Goal: Transaction & Acquisition: Book appointment/travel/reservation

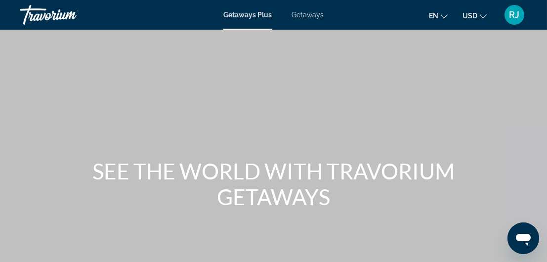
click at [298, 13] on span "Getaways" at bounding box center [307, 15] width 32 height 8
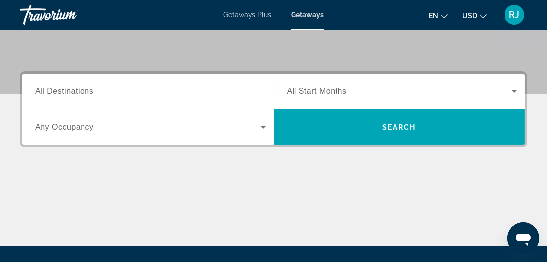
scroll to position [237, 0]
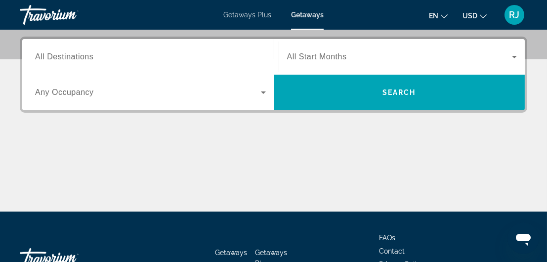
click at [78, 81] on div "Search widget" at bounding box center [150, 93] width 231 height 28
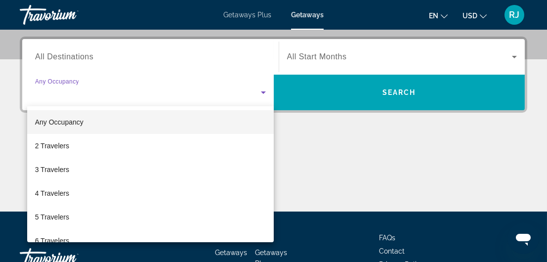
scroll to position [241, 0]
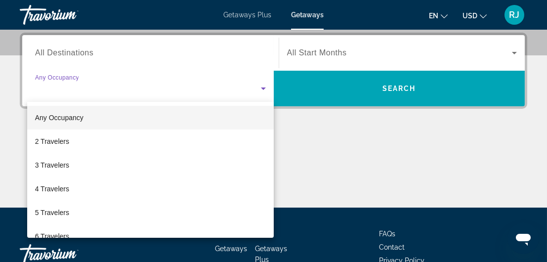
click at [78, 78] on div at bounding box center [273, 131] width 547 height 262
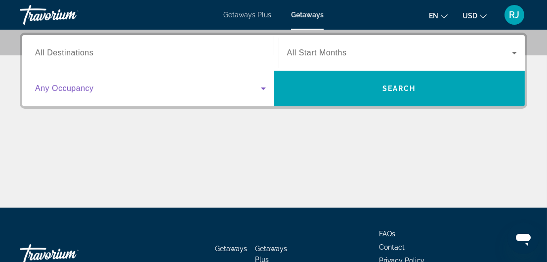
click at [264, 86] on icon "Search widget" at bounding box center [263, 88] width 12 height 12
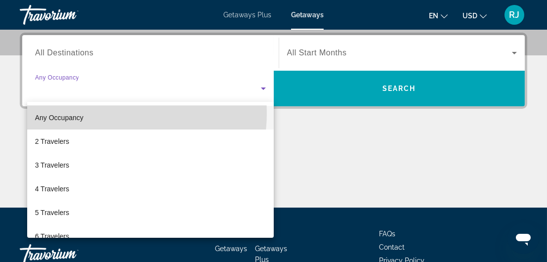
click at [112, 113] on mat-option "Any Occupancy" at bounding box center [150, 118] width 247 height 24
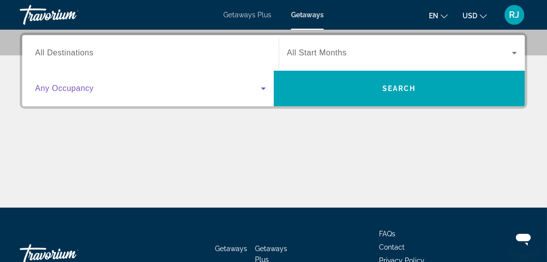
click at [262, 87] on icon "Search widget" at bounding box center [263, 88] width 5 height 2
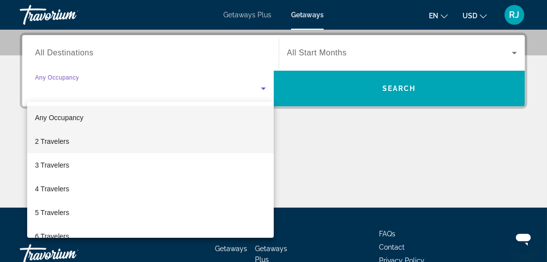
click at [192, 139] on mat-option "2 Travelers" at bounding box center [150, 141] width 247 height 24
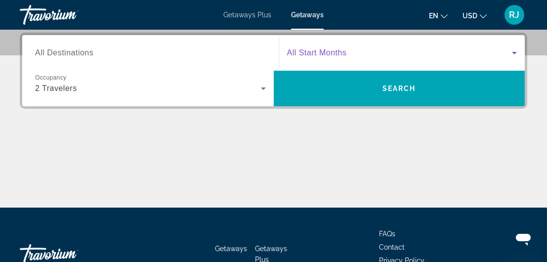
click at [515, 50] on icon "Search widget" at bounding box center [514, 53] width 12 height 12
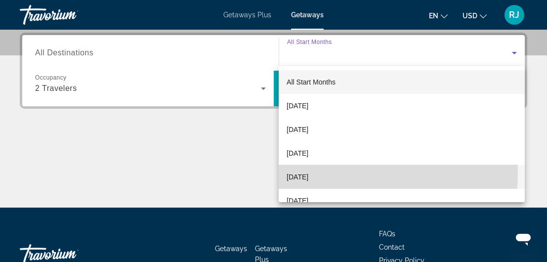
click at [308, 173] on span "December 2025" at bounding box center [298, 177] width 22 height 12
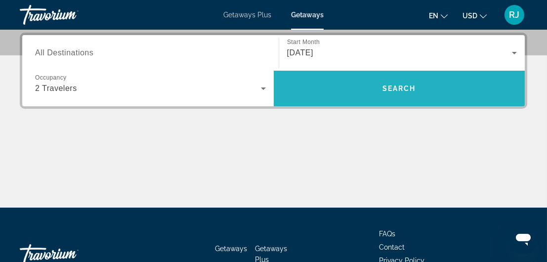
click at [397, 88] on span "Search" at bounding box center [399, 88] width 34 height 8
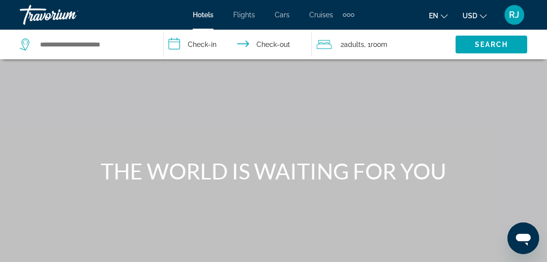
click at [152, 48] on div "Search widget" at bounding box center [86, 45] width 133 height 30
drag, startPoint x: 152, startPoint y: 48, endPoint x: 135, endPoint y: 46, distance: 16.9
click at [135, 46] on div "Search widget" at bounding box center [86, 45] width 133 height 30
click at [178, 47] on input "**********" at bounding box center [240, 46] width 153 height 33
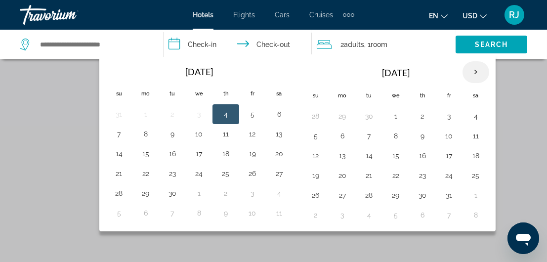
click at [470, 71] on th "Next month" at bounding box center [475, 72] width 27 height 22
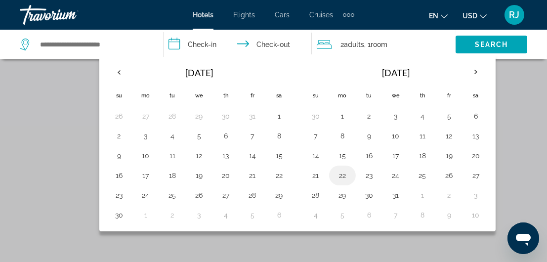
click at [337, 174] on button "22" at bounding box center [342, 175] width 16 height 14
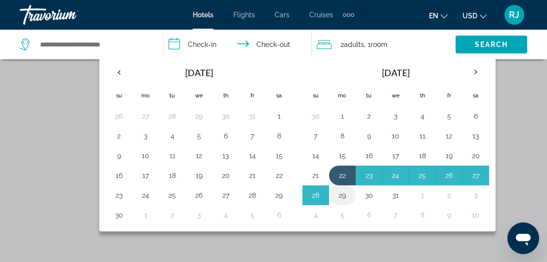
click at [339, 194] on button "29" at bounding box center [342, 195] width 16 height 14
type input "**********"
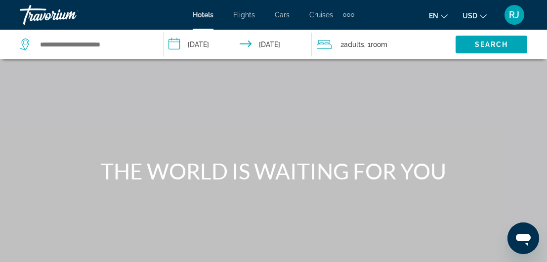
click at [337, 190] on div "Main content" at bounding box center [273, 148] width 547 height 296
click at [108, 44] on input "Search widget" at bounding box center [93, 44] width 109 height 15
click at [107, 45] on input "Search widget" at bounding box center [93, 44] width 109 height 15
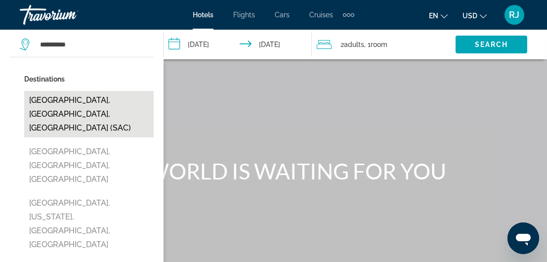
click at [46, 98] on button "[GEOGRAPHIC_DATA], [GEOGRAPHIC_DATA], [GEOGRAPHIC_DATA] (SAC)" at bounding box center [88, 114] width 129 height 46
type input "**********"
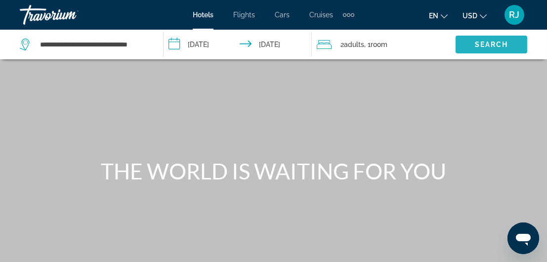
click at [484, 42] on span "Search" at bounding box center [492, 45] width 34 height 8
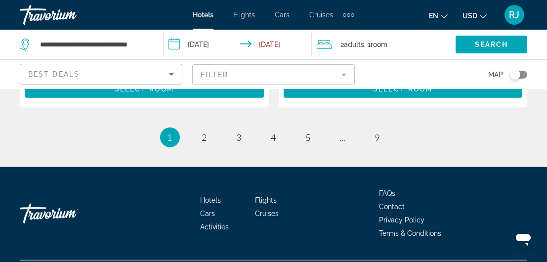
scroll to position [2163, 0]
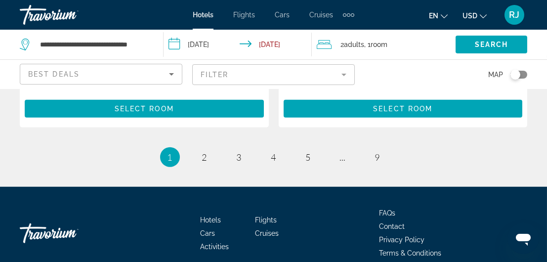
click at [345, 74] on mat-form-field "Filter" at bounding box center [273, 74] width 163 height 21
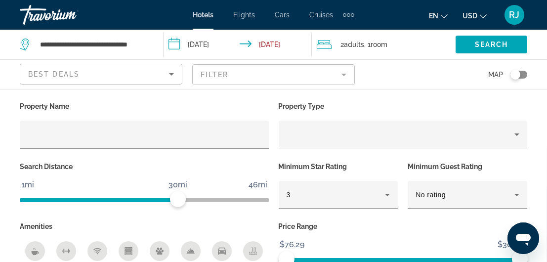
click at [380, 70] on div "Map" at bounding box center [446, 74] width 163 height 29
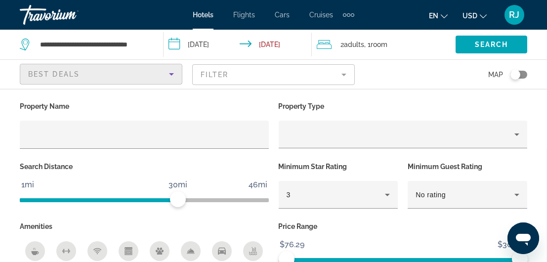
click at [172, 73] on icon "Sort by" at bounding box center [171, 74] width 5 height 2
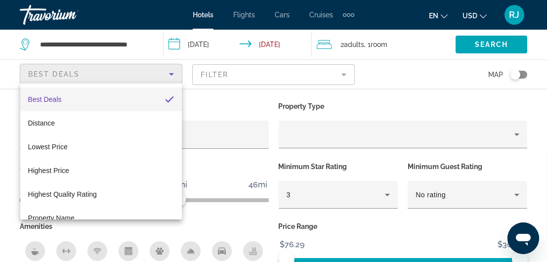
scroll to position [38, 0]
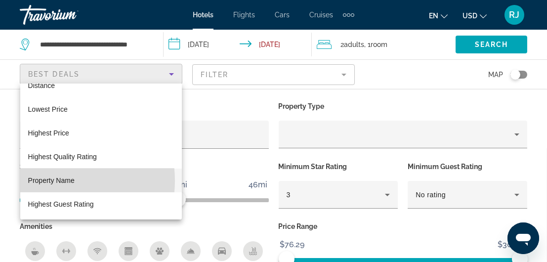
click at [55, 180] on span "Property Name" at bounding box center [51, 180] width 46 height 8
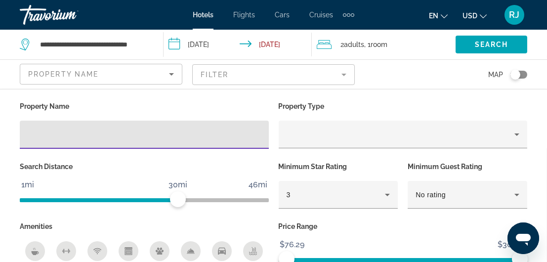
click at [88, 136] on input "Hotel Filters" at bounding box center [144, 135] width 233 height 12
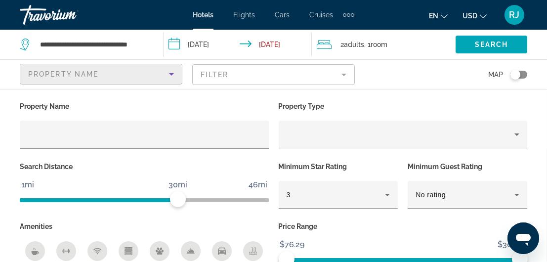
click at [172, 71] on icon "Sort by" at bounding box center [171, 74] width 12 height 12
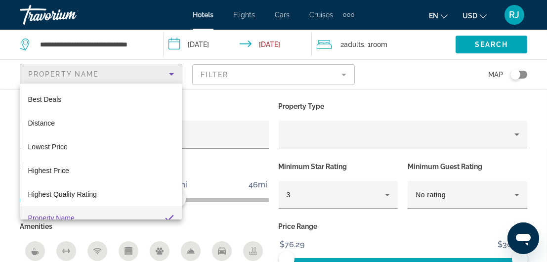
scroll to position [10, 0]
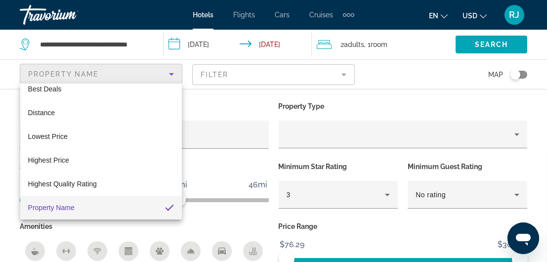
click at [119, 68] on div at bounding box center [273, 131] width 547 height 262
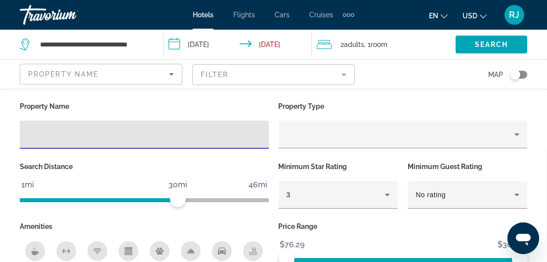
click at [104, 130] on input "Hotel Filters" at bounding box center [144, 135] width 233 height 12
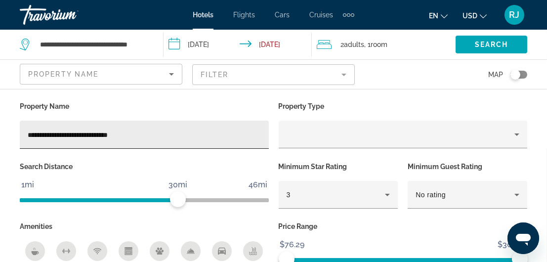
drag, startPoint x: 164, startPoint y: 140, endPoint x: 175, endPoint y: 138, distance: 10.7
click at [175, 138] on div "**********" at bounding box center [144, 135] width 233 height 28
type input "**********"
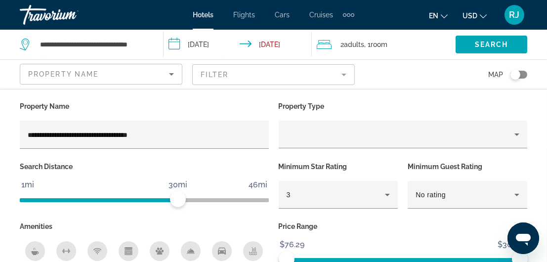
click at [539, 109] on div "**********" at bounding box center [273, 201] width 547 height 205
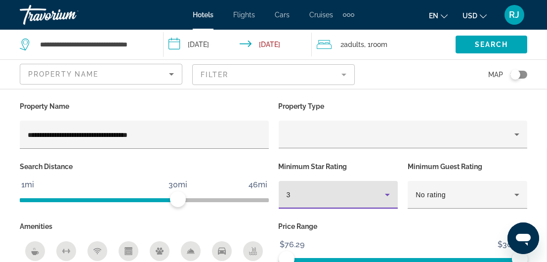
click at [387, 194] on icon "Hotel Filters" at bounding box center [387, 195] width 5 height 2
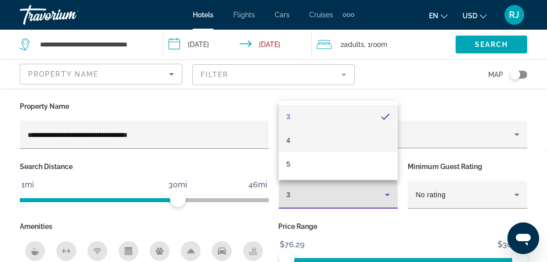
click at [379, 142] on mat-option "4" at bounding box center [339, 140] width 120 height 24
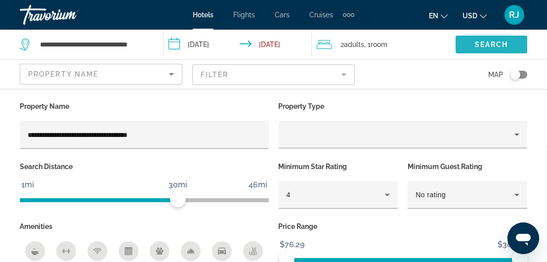
click at [503, 41] on span "Search" at bounding box center [492, 45] width 34 height 8
click at [500, 43] on span "Search" at bounding box center [492, 45] width 34 height 8
click at [163, 90] on div "**********" at bounding box center [273, 201] width 547 height 225
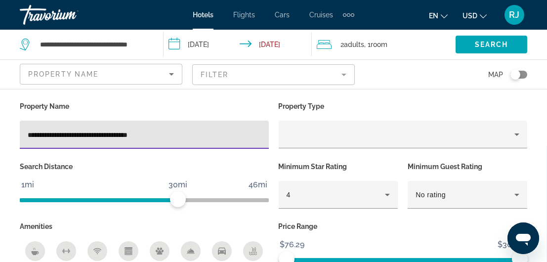
click at [173, 135] on input "**********" at bounding box center [144, 135] width 233 height 12
drag, startPoint x: 171, startPoint y: 132, endPoint x: 22, endPoint y: 124, distance: 149.4
click at [22, 124] on div "**********" at bounding box center [144, 135] width 249 height 28
click at [51, 136] on input "**********" at bounding box center [144, 135] width 233 height 12
drag, startPoint x: 51, startPoint y: 136, endPoint x: 35, endPoint y: 134, distance: 16.4
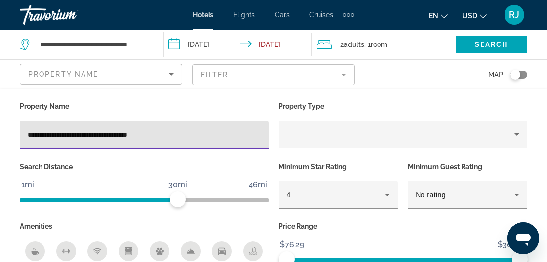
click at [35, 134] on input "**********" at bounding box center [144, 135] width 233 height 12
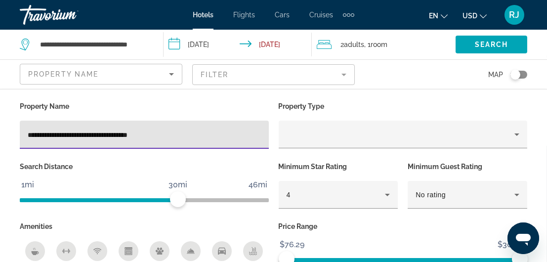
click at [55, 141] on div "**********" at bounding box center [144, 135] width 233 height 28
drag, startPoint x: 28, startPoint y: 132, endPoint x: 180, endPoint y: 137, distance: 152.2
click at [180, 137] on input "**********" at bounding box center [144, 135] width 233 height 12
click at [150, 134] on input "**********" at bounding box center [144, 135] width 233 height 12
drag, startPoint x: 30, startPoint y: 132, endPoint x: 41, endPoint y: 132, distance: 11.4
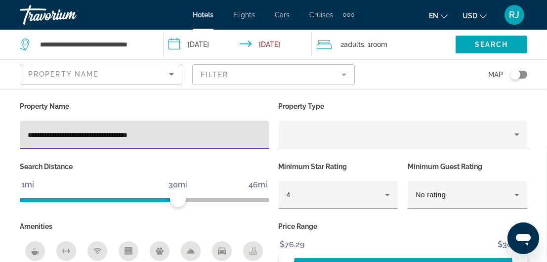
click at [41, 132] on input "**********" at bounding box center [144, 135] width 233 height 12
drag, startPoint x: 27, startPoint y: 132, endPoint x: 174, endPoint y: 132, distance: 147.2
click at [174, 132] on input "**********" at bounding box center [144, 135] width 233 height 12
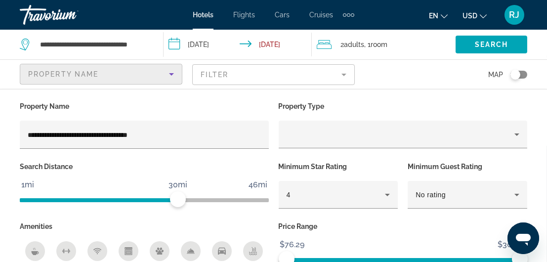
click at [122, 71] on div "Property Name" at bounding box center [98, 74] width 141 height 12
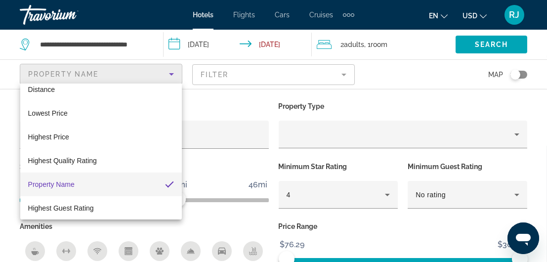
scroll to position [38, 0]
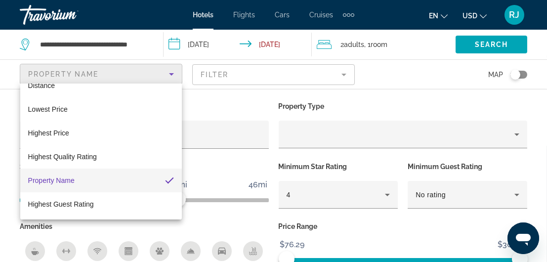
click at [226, 102] on div at bounding box center [273, 131] width 547 height 262
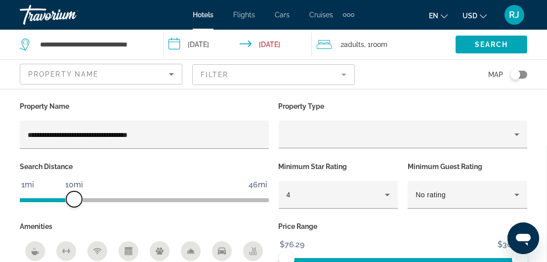
drag, startPoint x: 176, startPoint y: 199, endPoint x: 73, endPoint y: 182, distance: 105.1
click at [73, 198] on ngx-slider "1mi 46mi 10mi" at bounding box center [144, 199] width 249 height 2
click at [73, 182] on span "10mi" at bounding box center [74, 184] width 21 height 15
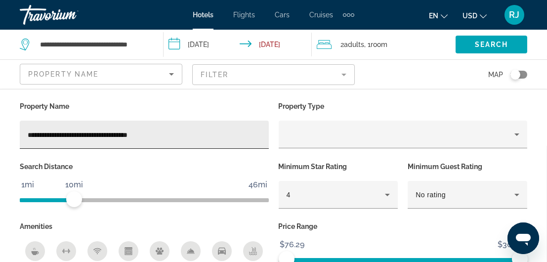
click at [158, 135] on input "**********" at bounding box center [144, 135] width 233 height 12
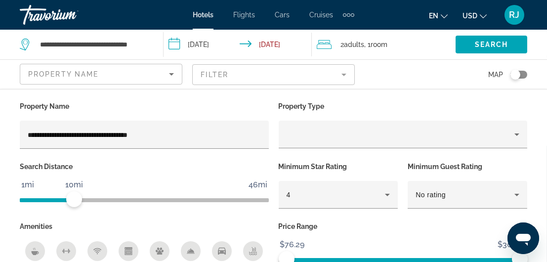
click at [202, 14] on span "Hotels" at bounding box center [203, 15] width 21 height 8
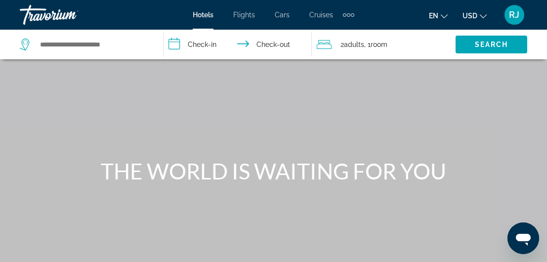
click at [202, 44] on input "**********" at bounding box center [240, 46] width 153 height 33
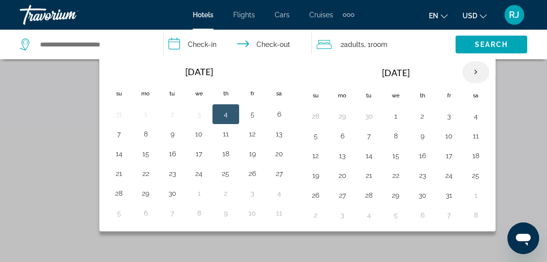
click at [467, 70] on th "Next month" at bounding box center [475, 72] width 27 height 22
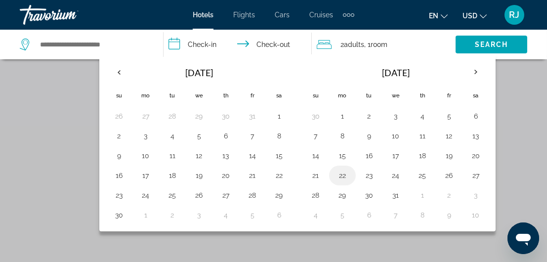
click at [341, 172] on button "22" at bounding box center [342, 175] width 16 height 14
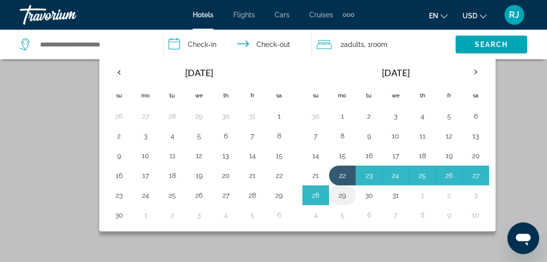
click at [340, 190] on button "29" at bounding box center [342, 195] width 16 height 14
type input "**********"
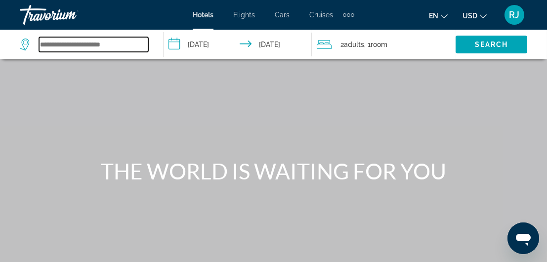
click at [109, 41] on input "Search widget" at bounding box center [93, 44] width 109 height 15
paste input "**********"
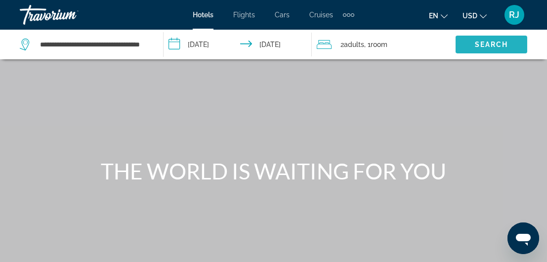
click at [475, 48] on span "Search" at bounding box center [492, 45] width 34 height 8
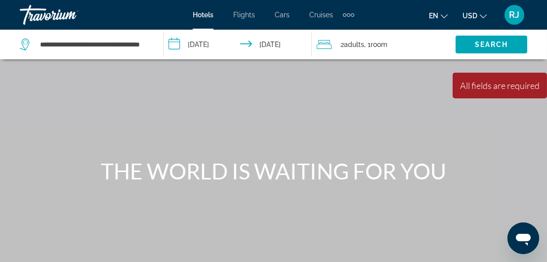
click at [349, 44] on span "Adults" at bounding box center [354, 45] width 20 height 8
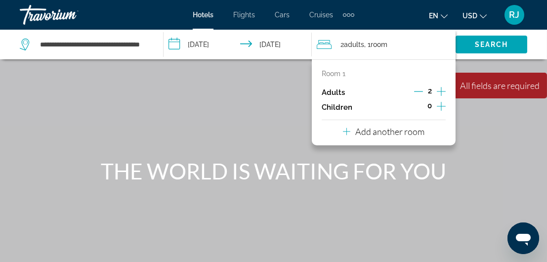
click at [273, 52] on input "**********" at bounding box center [240, 46] width 152 height 33
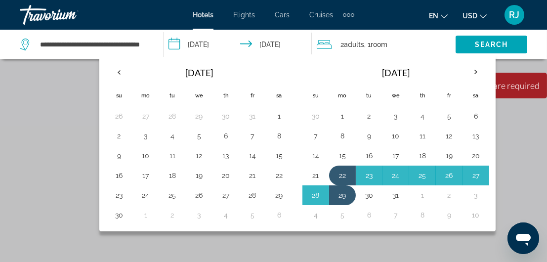
click at [79, 54] on div "**********" at bounding box center [86, 45] width 133 height 30
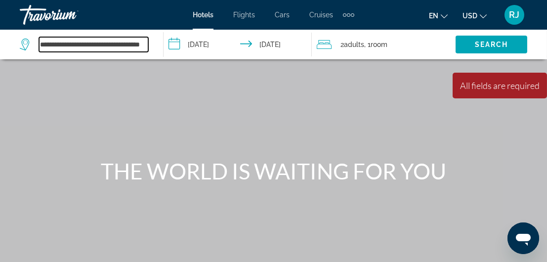
click at [121, 43] on input "**********" at bounding box center [93, 44] width 109 height 15
click at [110, 42] on input "**********" at bounding box center [93, 44] width 109 height 15
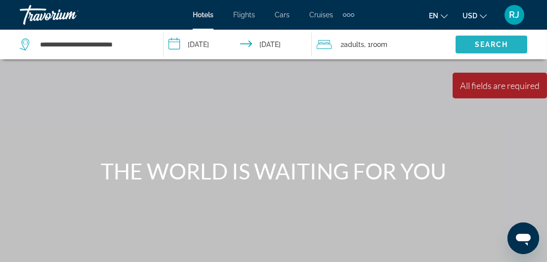
click at [483, 41] on span "Search" at bounding box center [492, 45] width 34 height 8
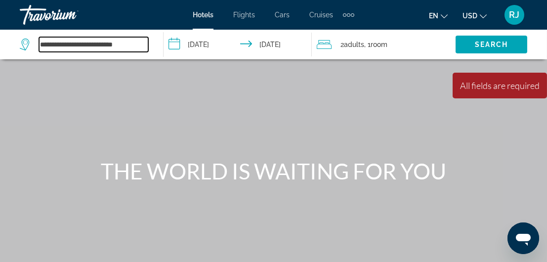
drag, startPoint x: 40, startPoint y: 43, endPoint x: 140, endPoint y: 41, distance: 99.8
click at [140, 41] on input "**********" at bounding box center [93, 44] width 109 height 15
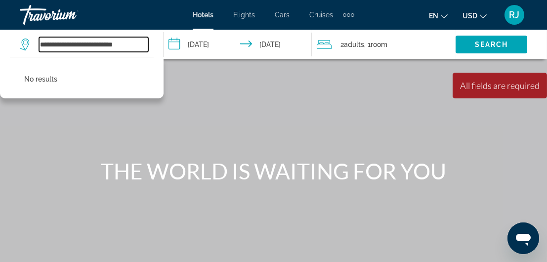
click at [145, 44] on input "**********" at bounding box center [93, 44] width 109 height 15
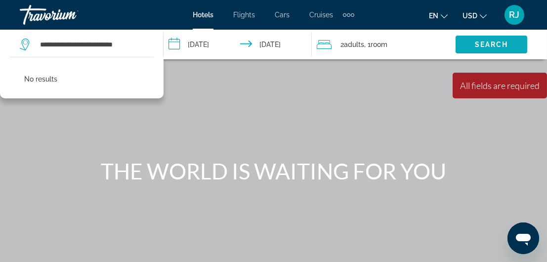
click at [491, 48] on span "Search widget" at bounding box center [491, 45] width 72 height 24
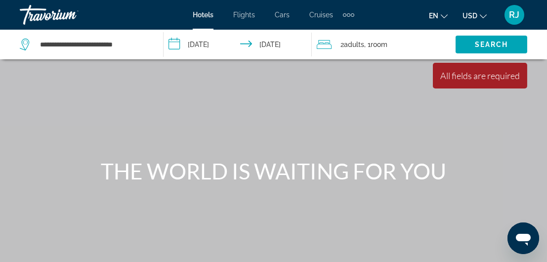
click at [148, 41] on div "**********" at bounding box center [86, 45] width 133 height 30
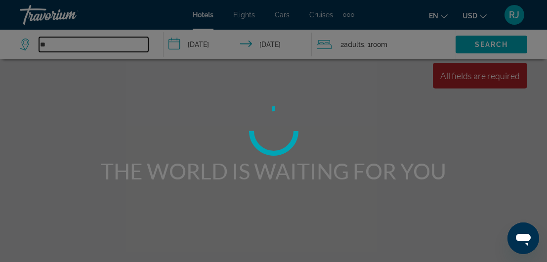
type input "*"
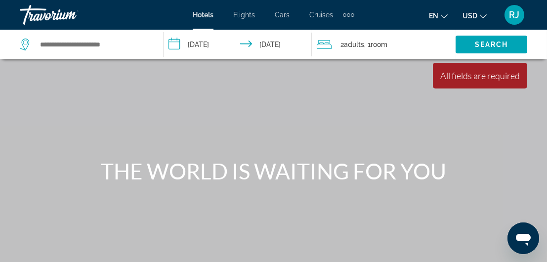
click at [12, 41] on app-destination-search "Search widget" at bounding box center [82, 45] width 164 height 30
click at [71, 41] on input "Search widget" at bounding box center [93, 44] width 109 height 15
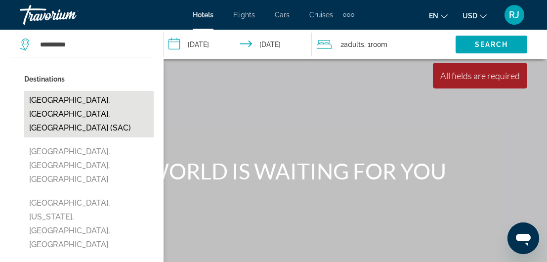
click at [69, 99] on button "[GEOGRAPHIC_DATA], [GEOGRAPHIC_DATA], [GEOGRAPHIC_DATA] (SAC)" at bounding box center [88, 114] width 129 height 46
type input "**********"
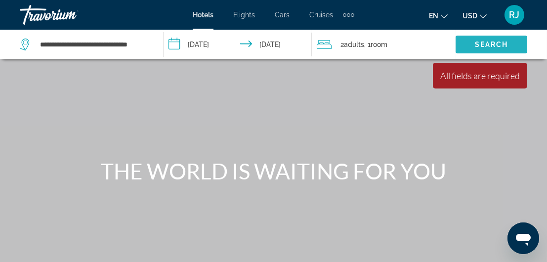
click at [469, 51] on span "Search widget" at bounding box center [491, 45] width 72 height 24
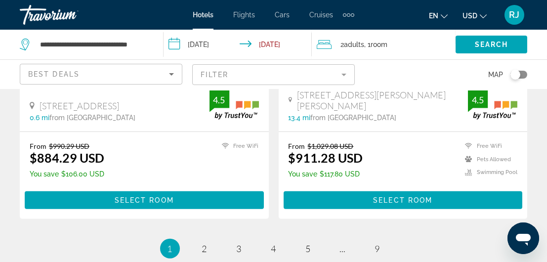
scroll to position [2077, 0]
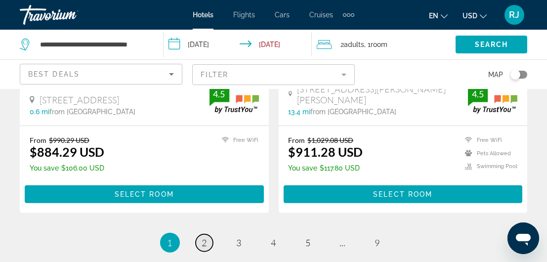
click at [204, 237] on span "2" at bounding box center [204, 242] width 5 height 11
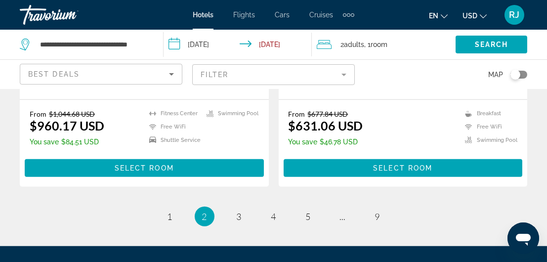
scroll to position [2136, 0]
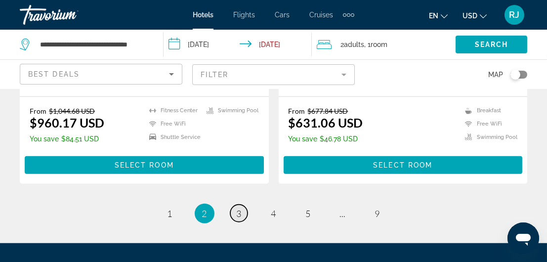
click at [241, 205] on link "page 3" at bounding box center [238, 213] width 17 height 17
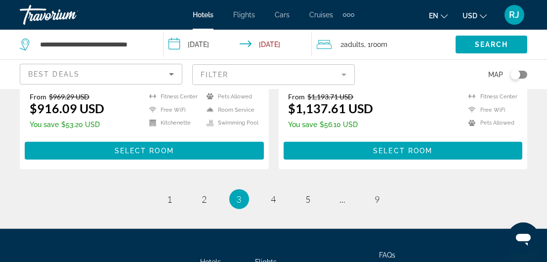
scroll to position [2137, 0]
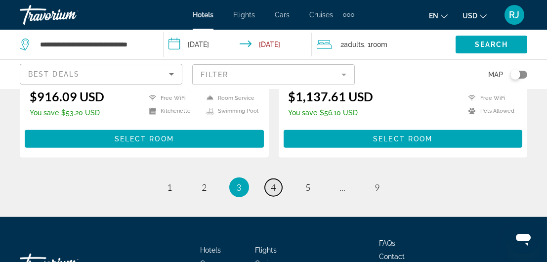
click at [273, 182] on span "4" at bounding box center [273, 187] width 5 height 11
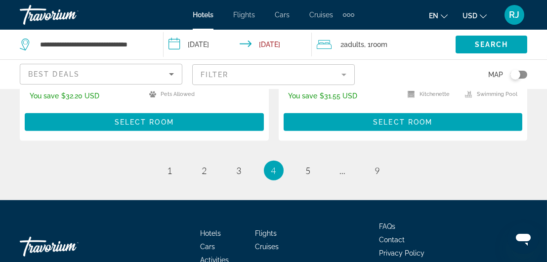
scroll to position [2189, 0]
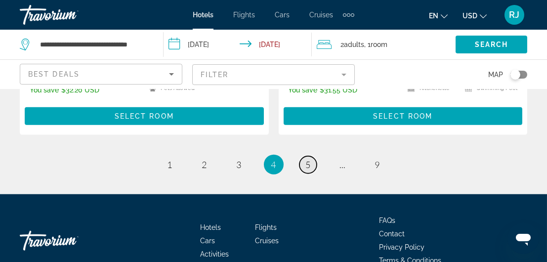
click at [308, 159] on span "5" at bounding box center [308, 164] width 5 height 11
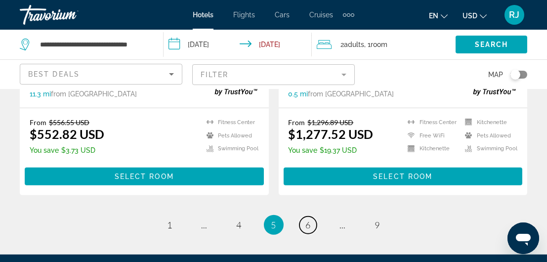
scroll to position [2101, 0]
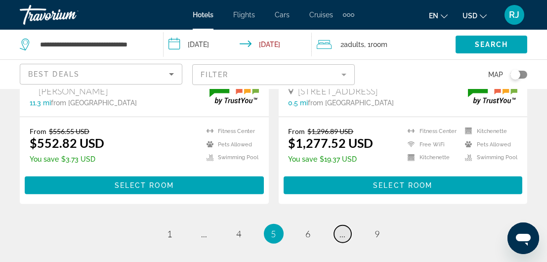
click at [339, 225] on link "page ..." at bounding box center [342, 233] width 17 height 17
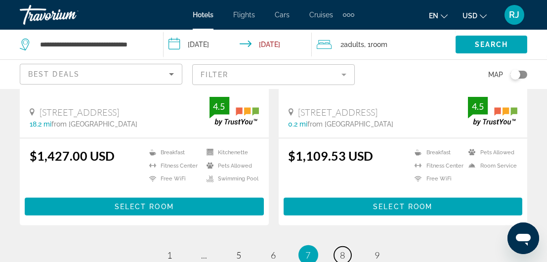
scroll to position [2114, 0]
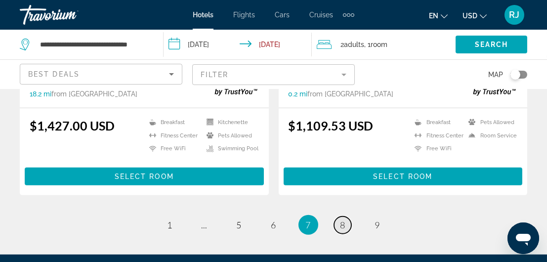
click at [346, 216] on link "page 8" at bounding box center [342, 224] width 17 height 17
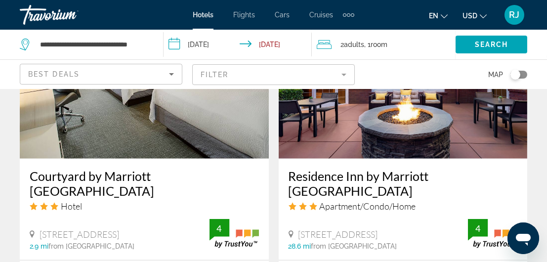
scroll to position [1935, 0]
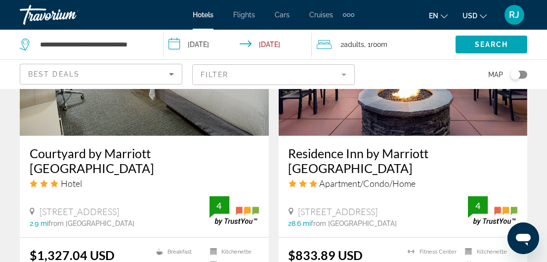
click at [274, 191] on app-hotels-search-item "Residence Inn by Marriott [GEOGRAPHIC_DATA] Apartment/Condo/Home [STREET_ADDRES…" at bounding box center [403, 151] width 259 height 347
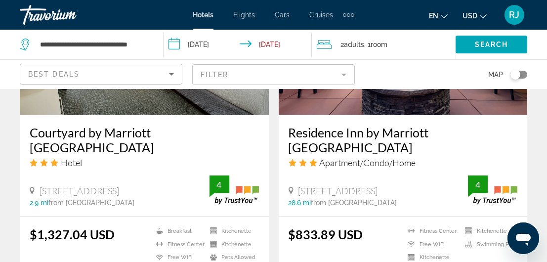
scroll to position [1974, 0]
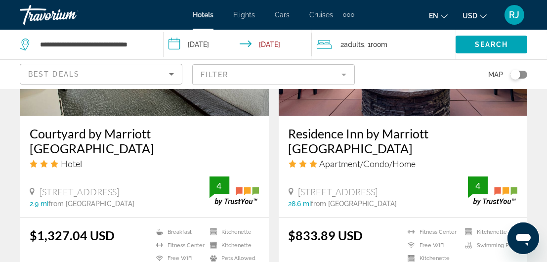
click at [150, 218] on div "$1,327.04 USD Breakfast [GEOGRAPHIC_DATA] Free WiFi Kitchenette Kitchenette Pet…" at bounding box center [144, 261] width 249 height 87
click at [110, 126] on h3 "Courtyard by Marriott [GEOGRAPHIC_DATA]" at bounding box center [144, 141] width 229 height 30
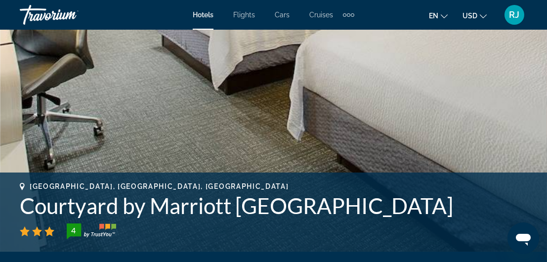
scroll to position [158, 0]
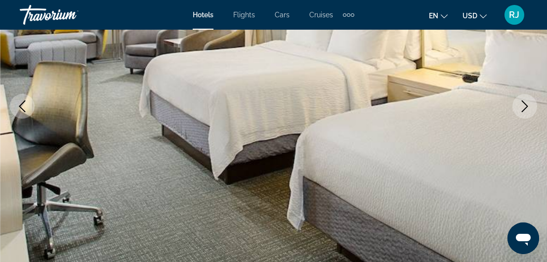
click at [525, 106] on icon "Next image" at bounding box center [525, 106] width 12 height 12
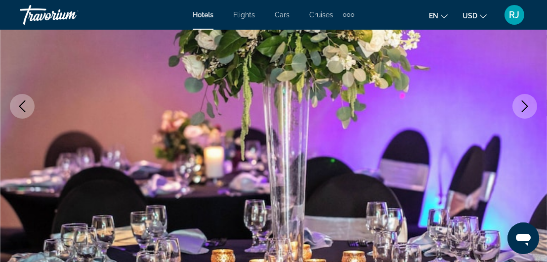
click at [525, 106] on icon "Next image" at bounding box center [525, 106] width 12 height 12
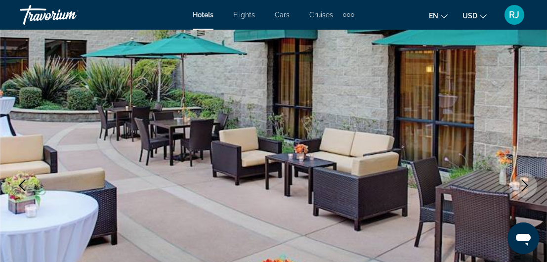
scroll to position [59, 0]
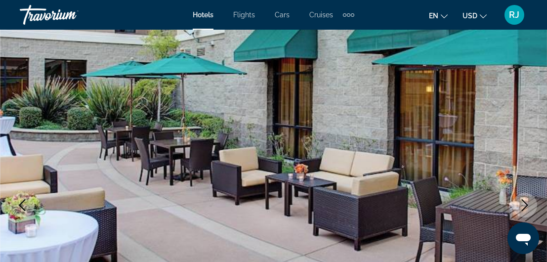
click at [524, 204] on icon "Next image" at bounding box center [525, 205] width 12 height 12
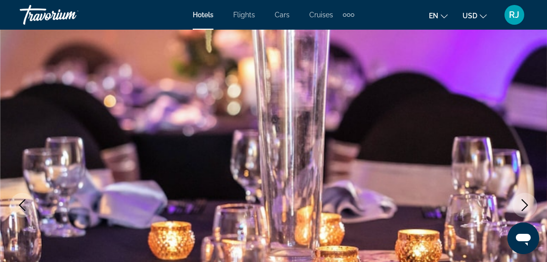
click at [524, 204] on icon "Next image" at bounding box center [525, 205] width 12 height 12
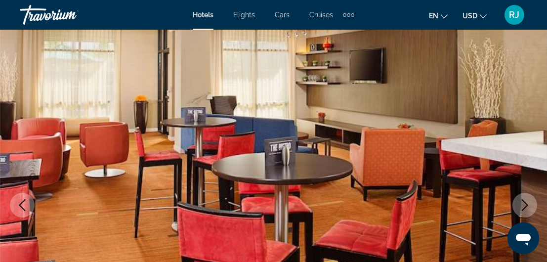
click at [524, 204] on icon "Next image" at bounding box center [525, 205] width 12 height 12
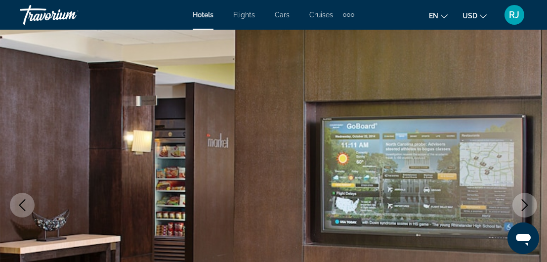
click at [524, 204] on icon "Next image" at bounding box center [525, 205] width 12 height 12
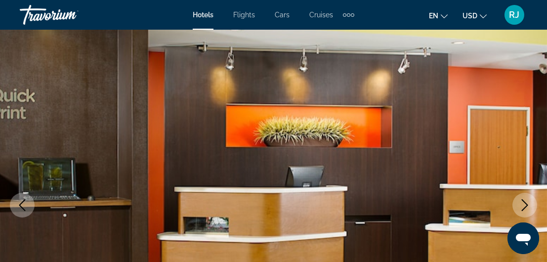
click at [23, 205] on icon "Previous image" at bounding box center [22, 205] width 12 height 12
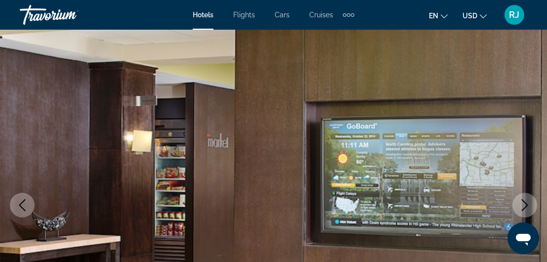
click at [525, 201] on icon "Next image" at bounding box center [525, 205] width 12 height 12
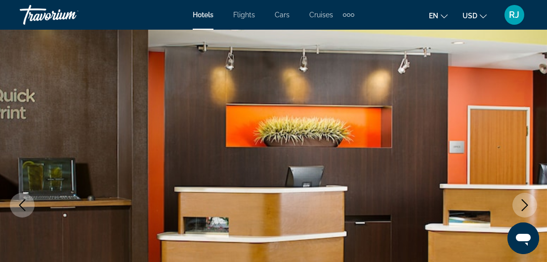
click at [525, 201] on icon "Next image" at bounding box center [525, 205] width 12 height 12
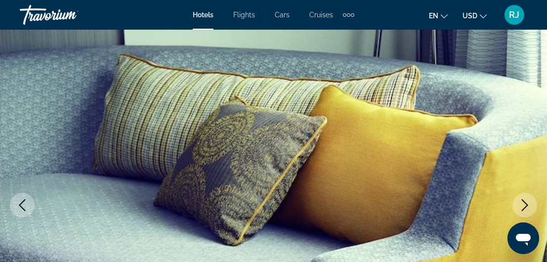
click at [525, 201] on icon "Next image" at bounding box center [525, 205] width 12 height 12
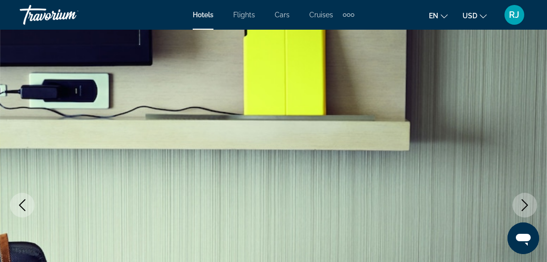
click at [525, 201] on icon "Next image" at bounding box center [525, 205] width 12 height 12
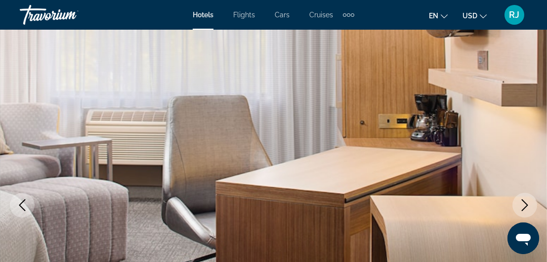
click at [525, 201] on icon "Next image" at bounding box center [525, 205] width 12 height 12
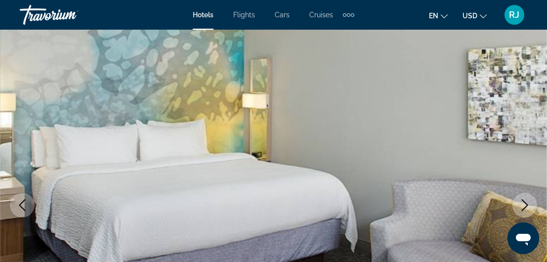
click at [525, 201] on icon "Next image" at bounding box center [525, 205] width 12 height 12
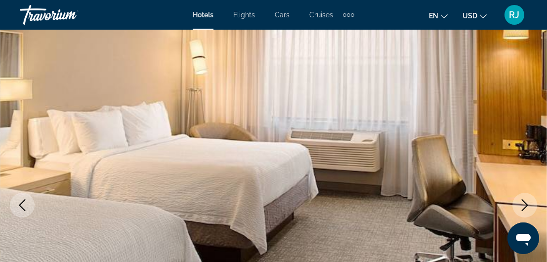
click at [525, 201] on icon "Next image" at bounding box center [525, 205] width 12 height 12
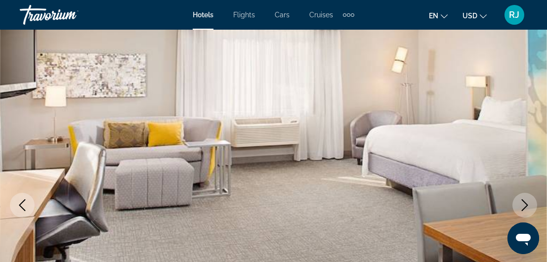
click at [525, 201] on icon "Next image" at bounding box center [525, 205] width 12 height 12
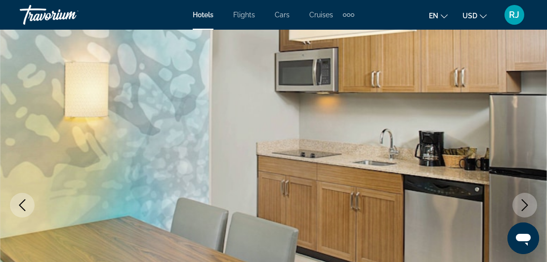
click at [525, 201] on icon "Next image" at bounding box center [525, 205] width 12 height 12
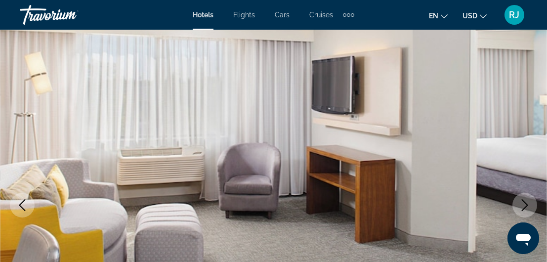
click at [525, 201] on icon "Next image" at bounding box center [525, 205] width 12 height 12
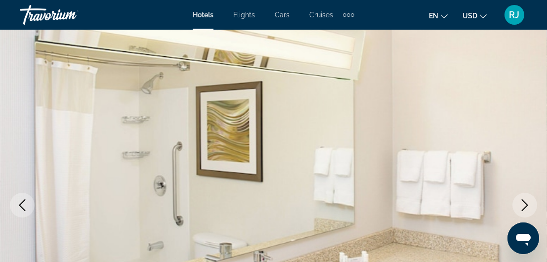
click at [525, 201] on icon "Next image" at bounding box center [525, 205] width 12 height 12
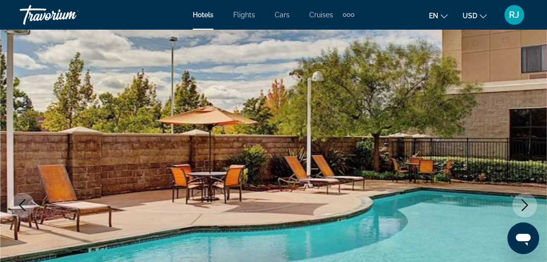
click at [526, 200] on icon "Next image" at bounding box center [525, 205] width 12 height 12
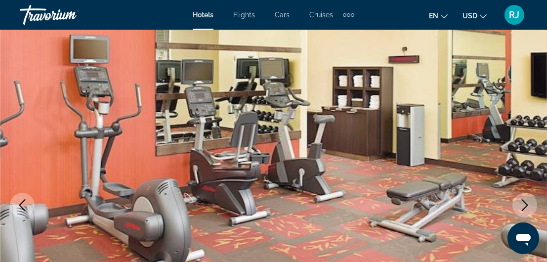
click at [526, 200] on icon "Next image" at bounding box center [525, 205] width 12 height 12
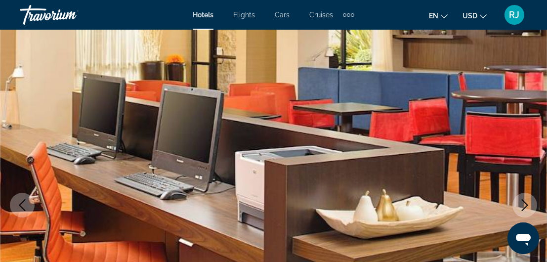
click at [526, 200] on icon "Next image" at bounding box center [525, 205] width 12 height 12
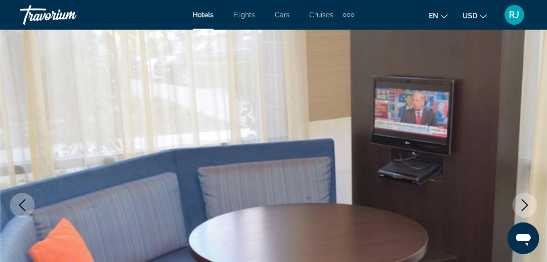
click at [526, 200] on icon "Next image" at bounding box center [525, 205] width 12 height 12
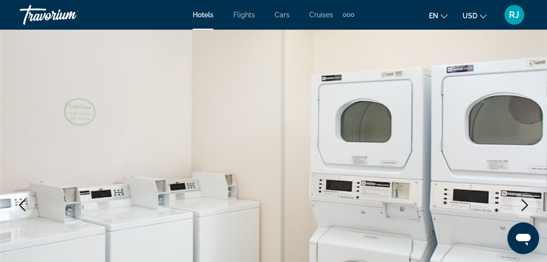
click at [526, 200] on icon "Next image" at bounding box center [525, 205] width 12 height 12
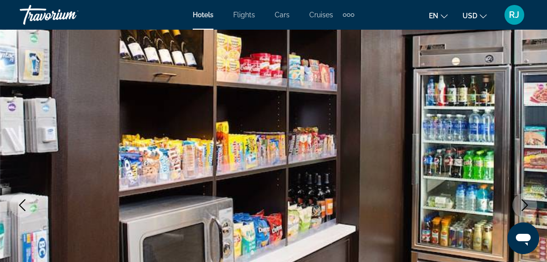
click at [526, 200] on icon "Next image" at bounding box center [525, 205] width 12 height 12
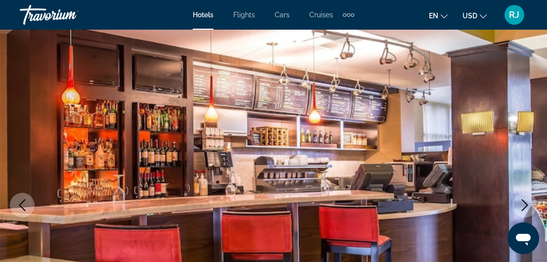
click at [526, 200] on icon "Next image" at bounding box center [525, 205] width 12 height 12
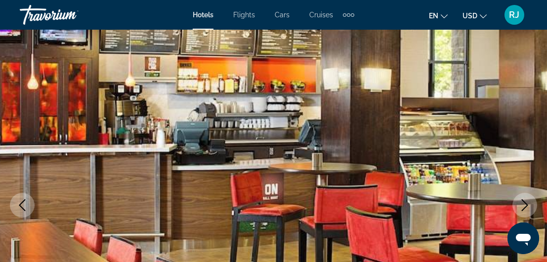
click at [526, 200] on icon "Next image" at bounding box center [525, 205] width 12 height 12
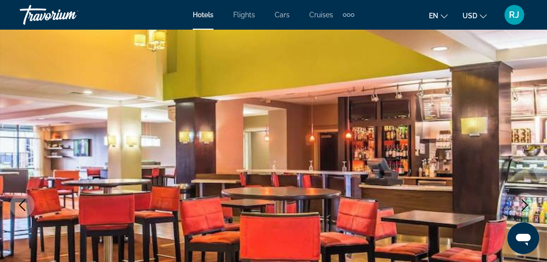
click at [526, 203] on icon "Next image" at bounding box center [525, 205] width 12 height 12
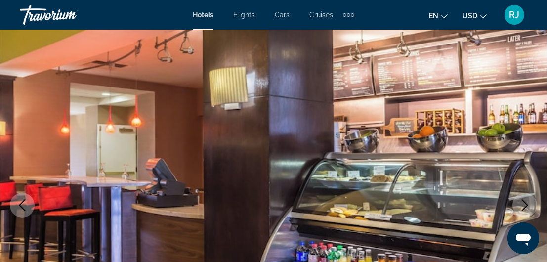
click at [526, 203] on icon "Next image" at bounding box center [525, 205] width 12 height 12
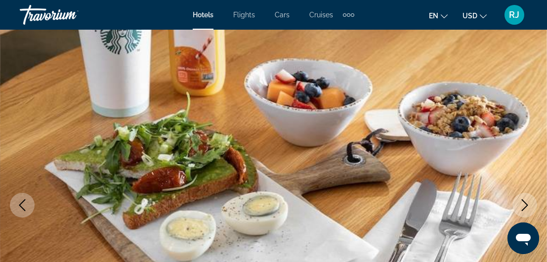
click at [526, 203] on icon "Next image" at bounding box center [525, 205] width 12 height 12
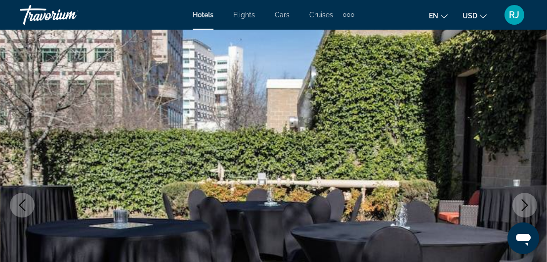
click at [526, 203] on icon "Next image" at bounding box center [525, 205] width 12 height 12
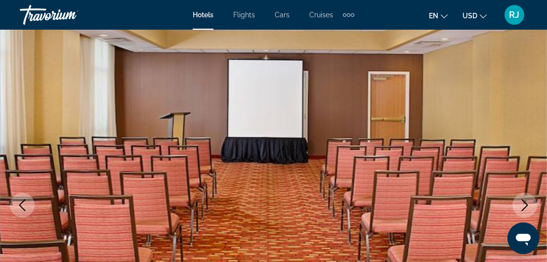
click at [526, 203] on icon "Next image" at bounding box center [525, 205] width 12 height 12
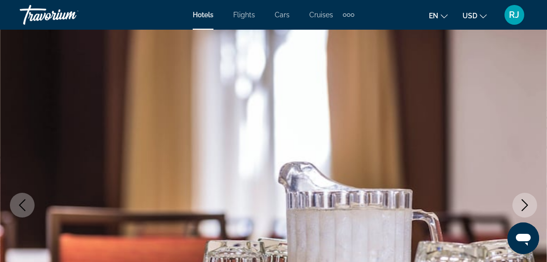
click at [526, 203] on icon "Next image" at bounding box center [525, 205] width 12 height 12
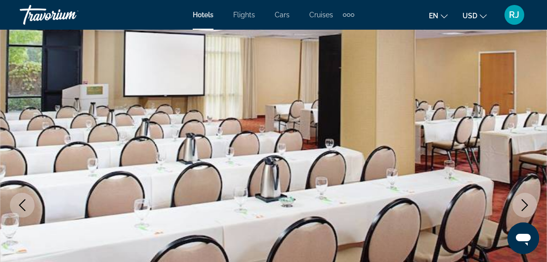
click at [526, 203] on icon "Next image" at bounding box center [525, 205] width 12 height 12
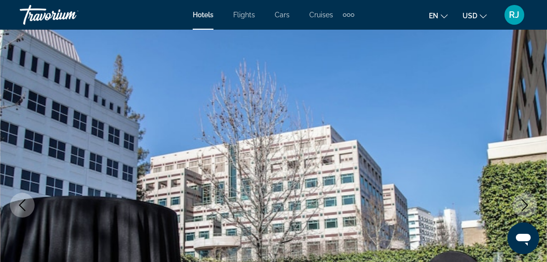
click at [526, 203] on icon "Next image" at bounding box center [525, 205] width 12 height 12
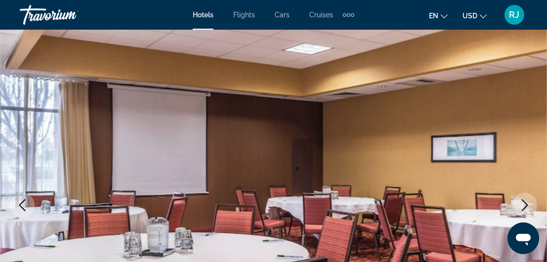
click at [526, 203] on icon "Next image" at bounding box center [525, 205] width 12 height 12
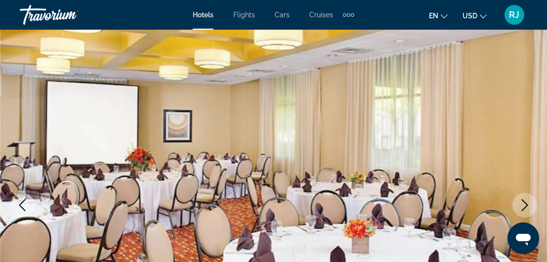
click at [526, 203] on icon "Next image" at bounding box center [525, 205] width 12 height 12
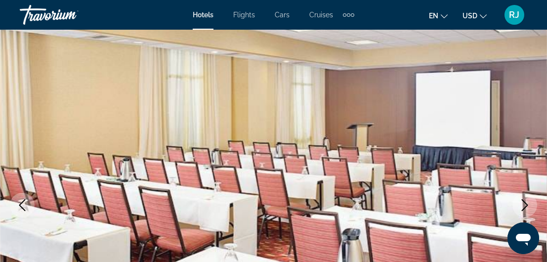
click at [526, 203] on icon "Next image" at bounding box center [525, 205] width 12 height 12
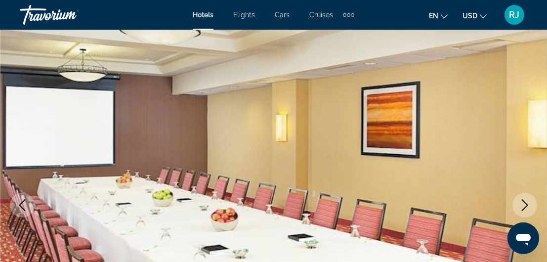
click at [526, 203] on icon "Next image" at bounding box center [525, 205] width 12 height 12
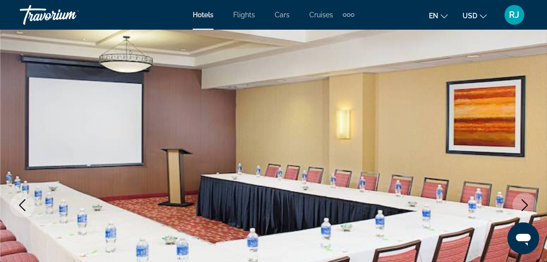
click at [526, 203] on icon "Next image" at bounding box center [525, 205] width 12 height 12
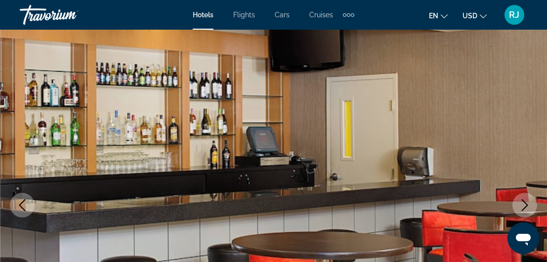
click at [526, 203] on icon "Next image" at bounding box center [525, 205] width 12 height 12
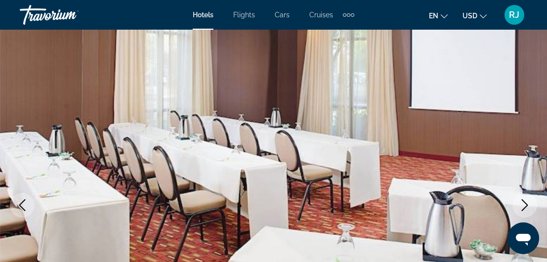
click at [526, 203] on icon "Next image" at bounding box center [525, 205] width 12 height 12
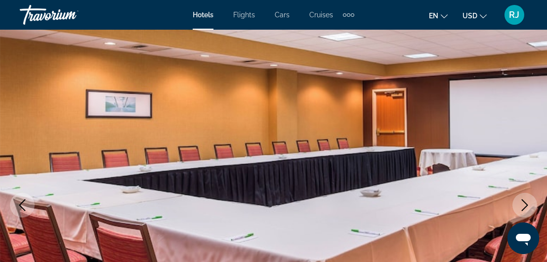
click at [526, 203] on icon "Next image" at bounding box center [525, 205] width 12 height 12
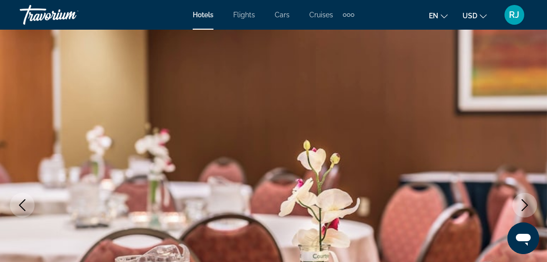
click at [526, 203] on icon "Next image" at bounding box center [525, 205] width 12 height 12
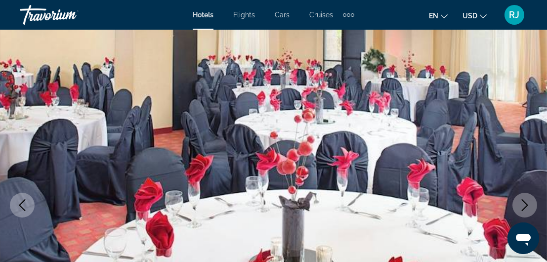
click at [526, 203] on icon "Next image" at bounding box center [525, 205] width 12 height 12
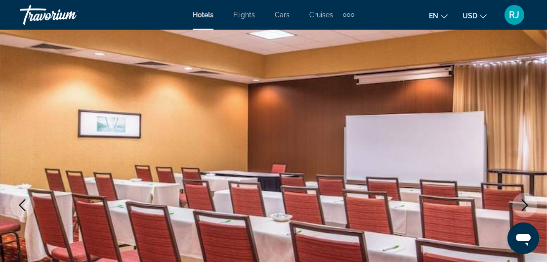
click at [526, 203] on icon "Next image" at bounding box center [525, 205] width 12 height 12
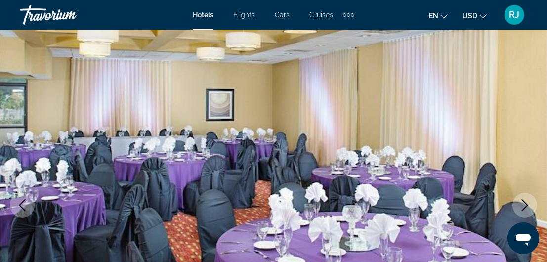
click at [526, 203] on icon "Next image" at bounding box center [525, 205] width 12 height 12
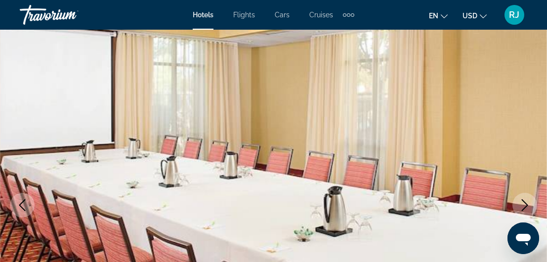
click at [526, 203] on icon "Next image" at bounding box center [525, 205] width 12 height 12
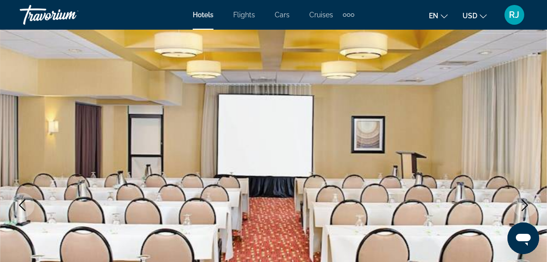
click at [526, 203] on icon "Next image" at bounding box center [525, 205] width 12 height 12
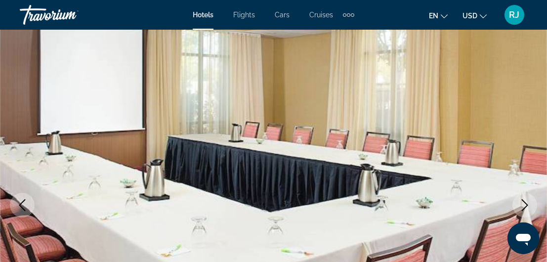
click at [526, 203] on icon "Next image" at bounding box center [525, 205] width 12 height 12
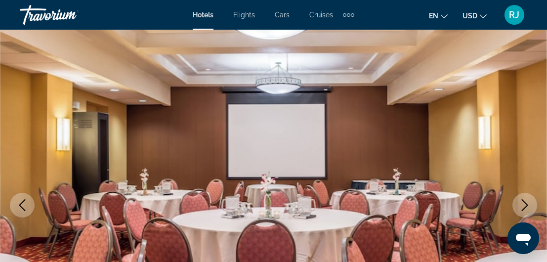
click at [526, 203] on icon "Next image" at bounding box center [525, 205] width 12 height 12
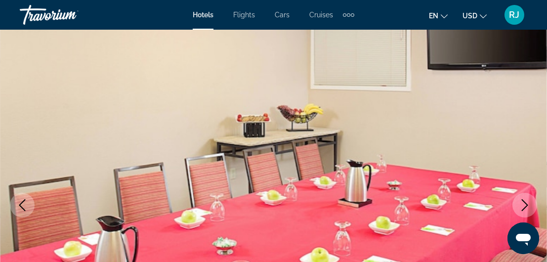
click at [526, 203] on icon "Next image" at bounding box center [525, 205] width 12 height 12
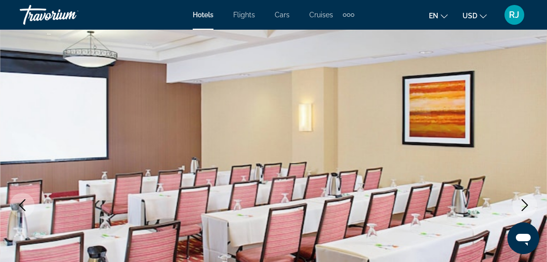
click at [526, 203] on icon "Next image" at bounding box center [525, 205] width 12 height 12
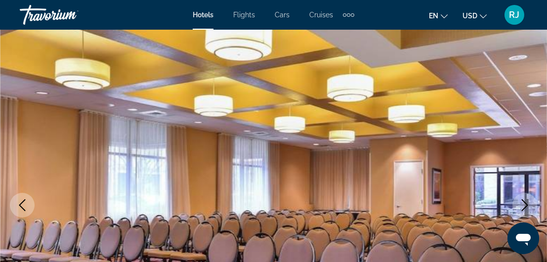
click at [526, 203] on icon "Next image" at bounding box center [525, 205] width 12 height 12
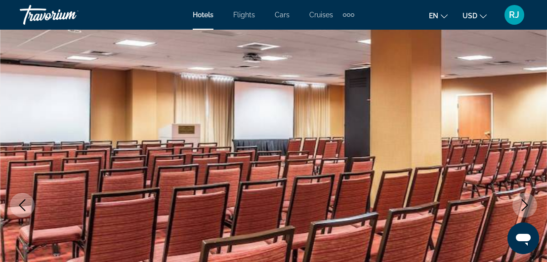
click at [526, 203] on icon "Next image" at bounding box center [525, 205] width 12 height 12
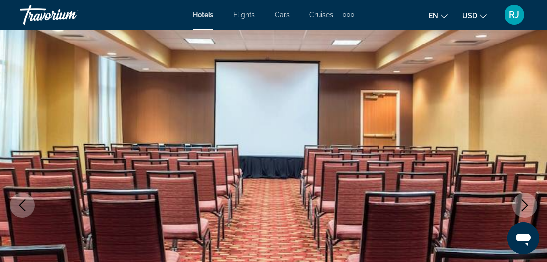
click at [526, 203] on icon "Next image" at bounding box center [525, 205] width 12 height 12
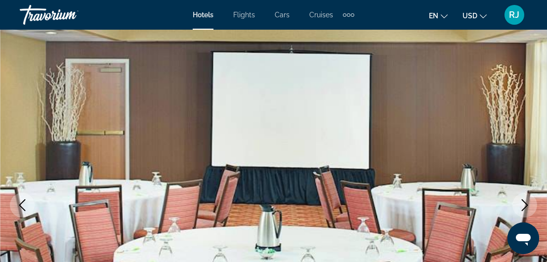
click at [526, 203] on icon "Next image" at bounding box center [525, 205] width 12 height 12
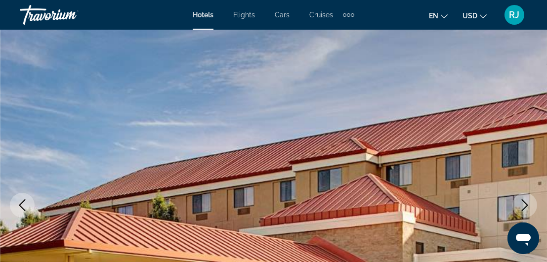
click at [526, 203] on icon "Next image" at bounding box center [525, 205] width 12 height 12
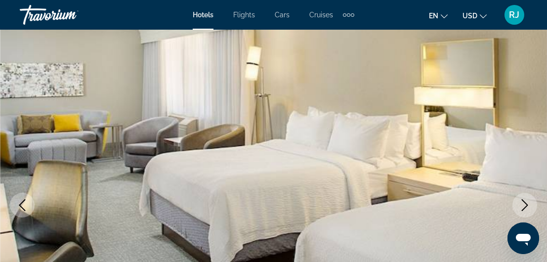
click at [526, 203] on icon "Next image" at bounding box center [525, 205] width 12 height 12
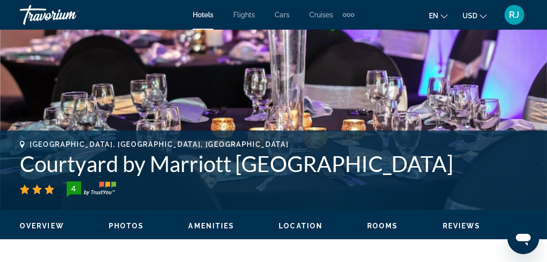
scroll to position [322, 0]
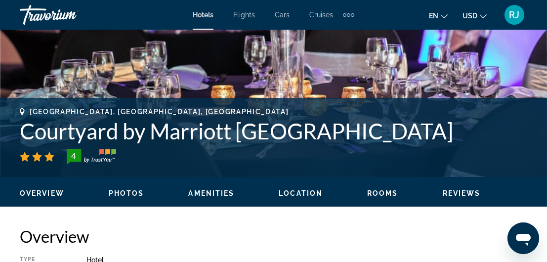
click at [213, 192] on span "Amenities" at bounding box center [211, 193] width 46 height 8
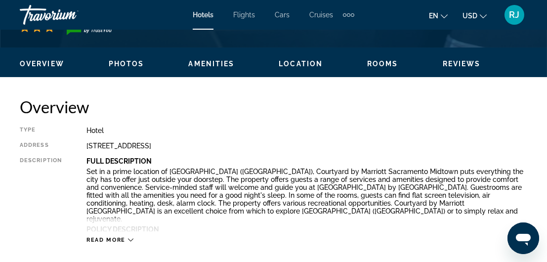
scroll to position [441, 0]
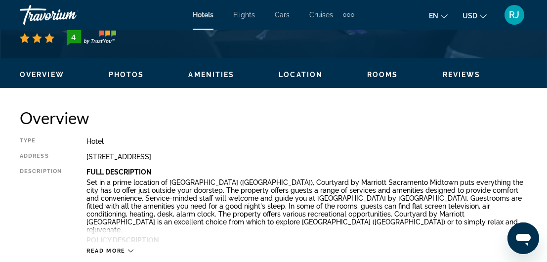
click at [387, 74] on span "Rooms" at bounding box center [382, 75] width 31 height 8
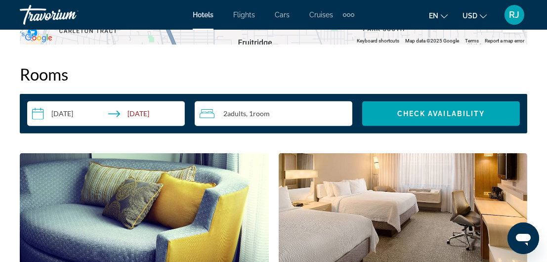
scroll to position [1423, 0]
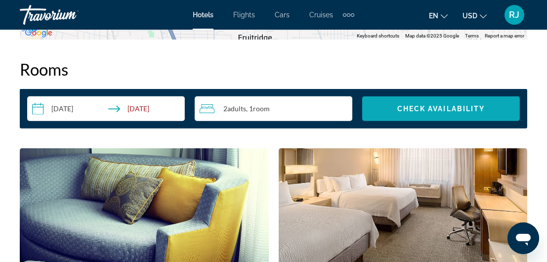
click at [482, 105] on span "Check Availability" at bounding box center [441, 109] width 88 height 8
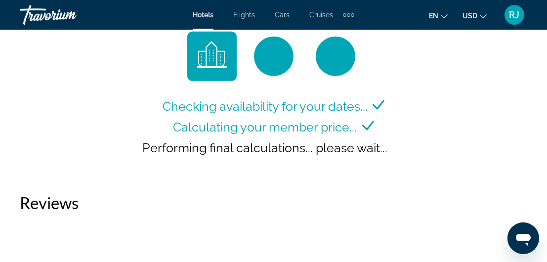
scroll to position [1542, 0]
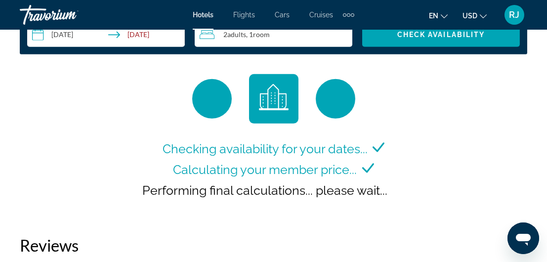
scroll to position [1376, 0]
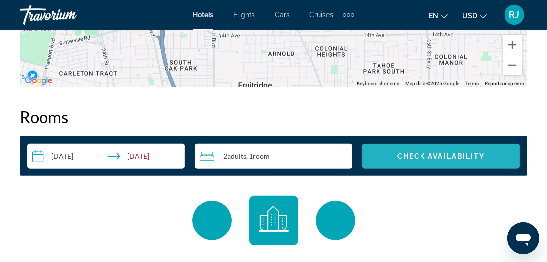
click at [439, 156] on span "Check Availability" at bounding box center [441, 156] width 88 height 8
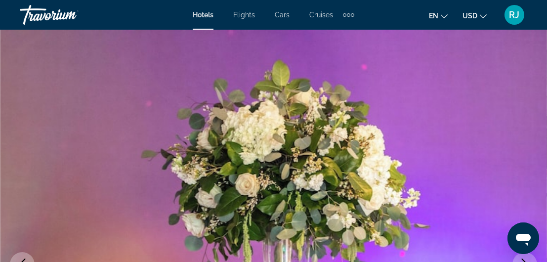
click at [484, 17] on icon "Change currency" at bounding box center [483, 16] width 7 height 4
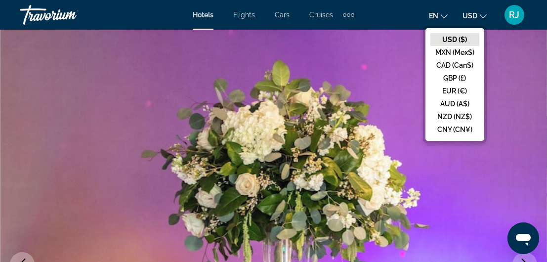
click at [393, 34] on img "Main content" at bounding box center [273, 264] width 547 height 469
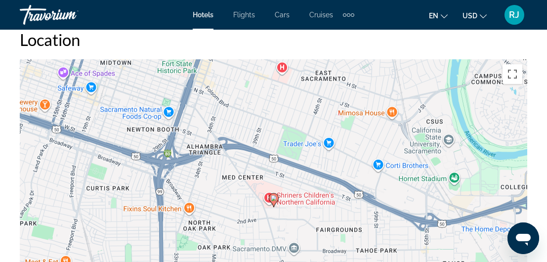
scroll to position [1104, 0]
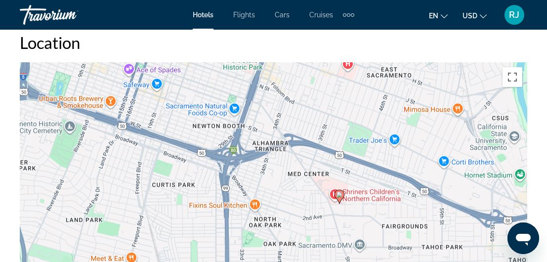
drag, startPoint x: 492, startPoint y: 185, endPoint x: 554, endPoint y: 179, distance: 62.5
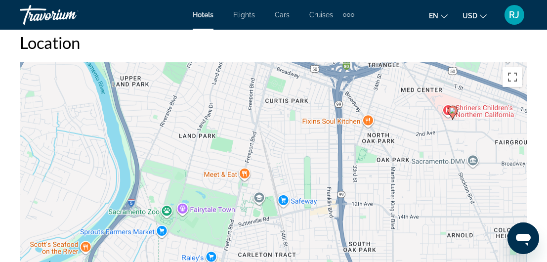
drag, startPoint x: 308, startPoint y: 164, endPoint x: 422, endPoint y: 82, distance: 139.8
click at [422, 82] on div "To activate drag with keyboard, press Alt + Enter. Once in keyboard drag state,…" at bounding box center [273, 210] width 507 height 296
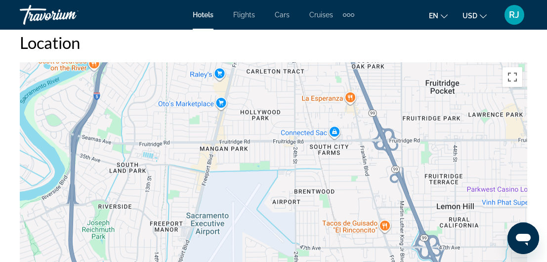
drag, startPoint x: 402, startPoint y: 150, endPoint x: 410, endPoint y: -37, distance: 186.4
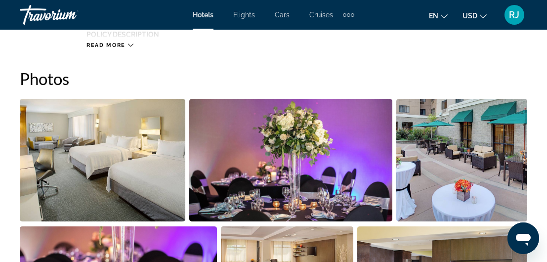
scroll to position [417, 0]
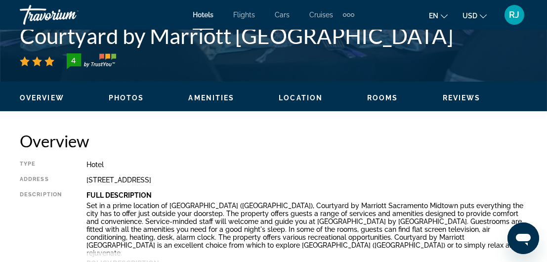
click at [382, 98] on span "Rooms" at bounding box center [382, 98] width 31 height 8
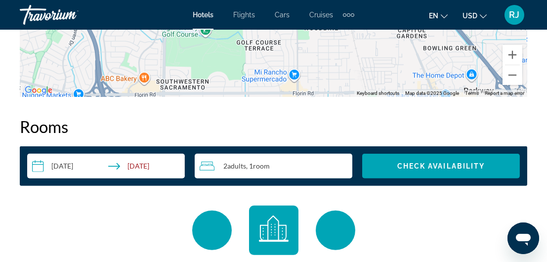
scroll to position [1423, 0]
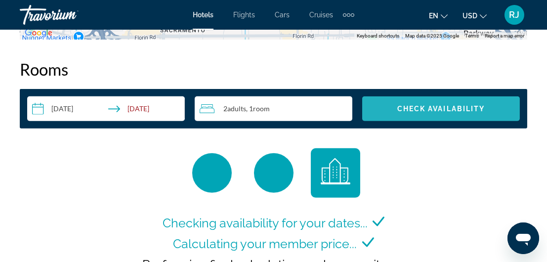
click at [423, 111] on span "Check Availability" at bounding box center [441, 109] width 88 height 8
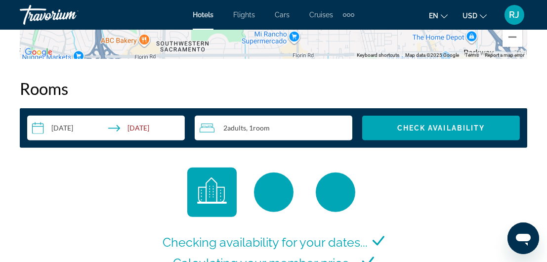
scroll to position [1403, 0]
